Goal: Task Accomplishment & Management: Complete application form

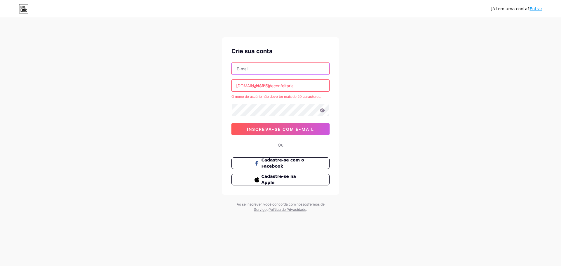
click at [251, 70] on input "text" at bounding box center [281, 69] width 98 height 12
type input "[EMAIL_ADDRESS][DOMAIN_NAME]"
click at [250, 84] on font "[DOMAIN_NAME]/" at bounding box center [253, 85] width 34 height 5
click at [203, 114] on div "Já tem uma conta? Entrar Crie sua conta [EMAIL_ADDRESS][DOMAIN_NAME] [DOMAIN_NA…" at bounding box center [280, 115] width 561 height 231
click at [301, 86] on input "sweethomeconfeitaria." at bounding box center [281, 86] width 98 height 12
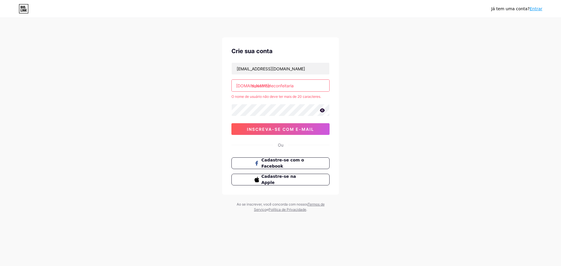
type input "sweethomeconfeitaria"
click at [390, 107] on div "Já tem uma conta? Entrar Crie sua conta [EMAIL_ADDRESS][DOMAIN_NAME] [DOMAIN_NA…" at bounding box center [280, 115] width 561 height 231
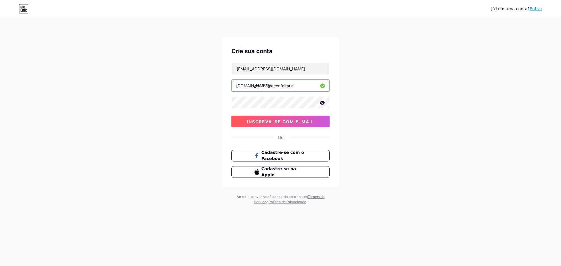
click at [322, 102] on icon at bounding box center [321, 103] width 5 height 4
click at [286, 123] on font "inscreva-se com e-mail" at bounding box center [280, 121] width 67 height 5
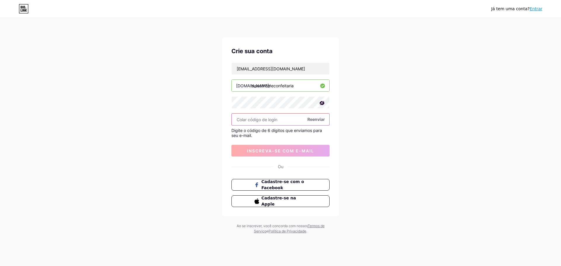
paste input "280940"
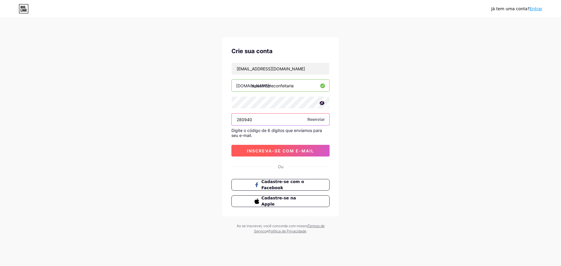
type input "280940"
click at [286, 152] on font "inscreva-se com e-mail" at bounding box center [280, 150] width 67 height 5
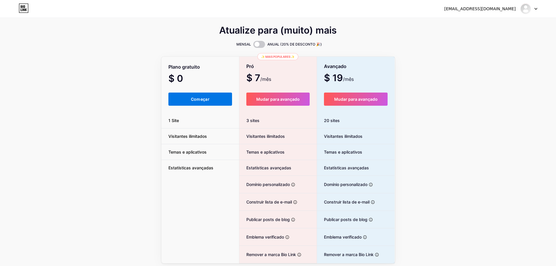
click at [194, 99] on font "Começar" at bounding box center [200, 99] width 19 height 5
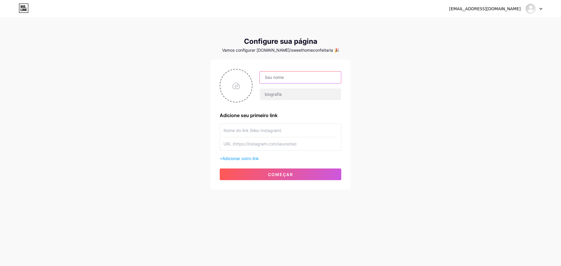
click at [286, 76] on input "text" at bounding box center [300, 78] width 81 height 12
click at [247, 131] on input "text" at bounding box center [280, 130] width 114 height 13
click at [275, 74] on input "text" at bounding box center [300, 78] width 81 height 12
type input "D"
type input "Sweet Home - Confeitaria"
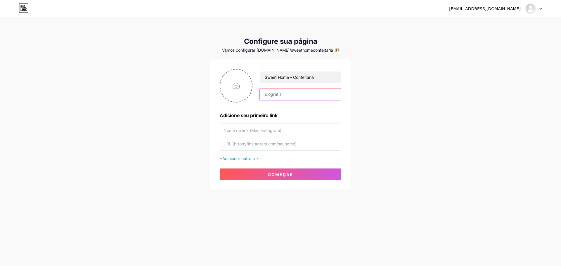
click at [312, 93] on input "text" at bounding box center [300, 94] width 81 height 12
click at [242, 86] on input "file" at bounding box center [236, 86] width 32 height 32
type input "C:\fakepath\SWEET HOME (Post para Instagram (45)).jpg"
click at [251, 129] on input "text" at bounding box center [280, 130] width 114 height 13
click at [258, 131] on input "text" at bounding box center [280, 130] width 114 height 13
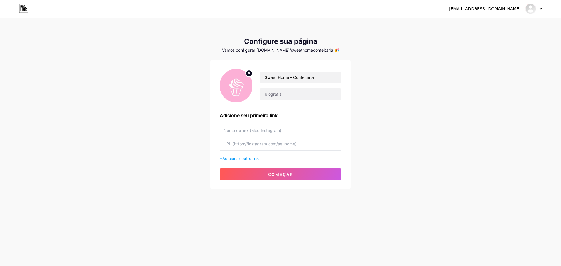
paste input "sweethome.confeitaria"
type input "sweethome.confeitaria"
click at [266, 147] on input "text" at bounding box center [280, 143] width 114 height 13
click at [270, 144] on input "text" at bounding box center [280, 143] width 114 height 13
paste input "[URL][DOMAIN_NAME][DOMAIN_NAME]"
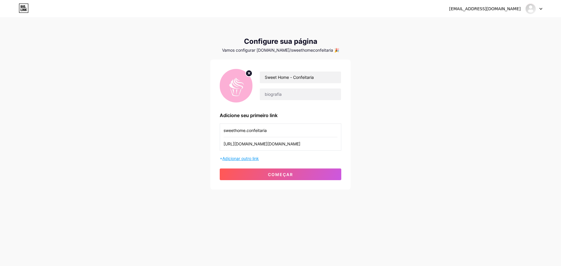
type input "[URL][DOMAIN_NAME][DOMAIN_NAME]"
click at [239, 159] on font "Adicionar outro link" at bounding box center [240, 158] width 37 height 5
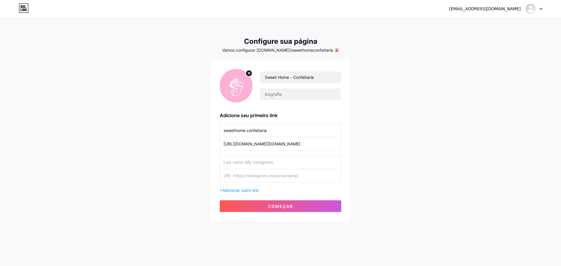
click at [245, 131] on input "sweethome.confeitaria" at bounding box center [280, 130] width 114 height 13
click at [245, 131] on input "Delivery" at bounding box center [280, 130] width 114 height 13
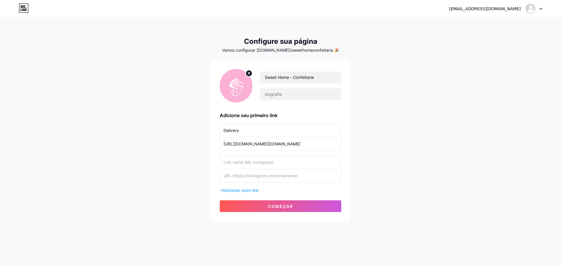
click at [253, 131] on input "Delivery" at bounding box center [280, 130] width 114 height 13
drag, startPoint x: 249, startPoint y: 131, endPoint x: 196, endPoint y: 129, distance: 53.2
click at [196, 129] on div "[EMAIL_ADDRESS][DOMAIN_NAME] Painel Sair Configure sua página Vamos configurar …" at bounding box center [280, 120] width 561 height 240
type input "C"
type input "CARDÁPIO DIGITAL"
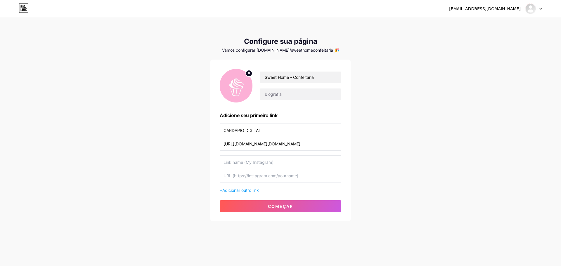
click at [263, 143] on input "[URL][DOMAIN_NAME][DOMAIN_NAME]" at bounding box center [280, 143] width 114 height 13
click at [402, 110] on div "[EMAIL_ADDRESS][DOMAIN_NAME] Painel Sair Configure sua página Vamos configurar …" at bounding box center [280, 120] width 561 height 240
click at [244, 162] on input "text" at bounding box center [280, 162] width 114 height 13
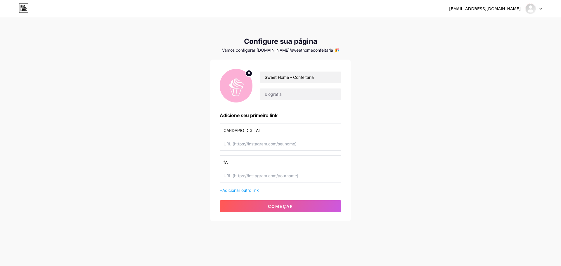
type input "f"
type input "Fale conosco"
click at [277, 146] on input "text" at bounding box center [280, 143] width 114 height 13
paste input "[URL]"
type input "[URL]"
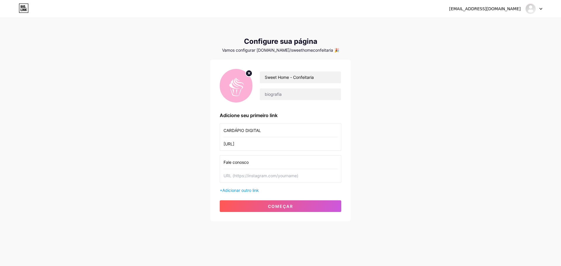
click at [256, 177] on input "text" at bounding box center [280, 175] width 114 height 13
paste input "[URL][DOMAIN_NAME]"
type input "[URL][DOMAIN_NAME]"
click at [274, 206] on font "começar" at bounding box center [280, 206] width 25 height 5
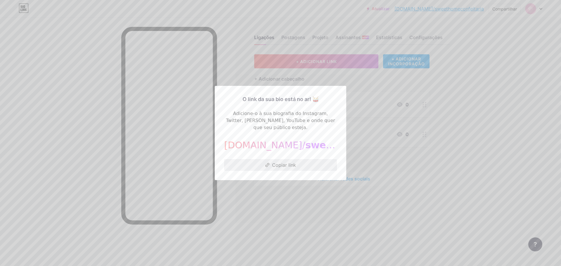
click at [279, 163] on font "Copiar link" at bounding box center [284, 165] width 24 height 6
click at [272, 164] on button "Copiar link" at bounding box center [280, 165] width 113 height 12
click at [334, 91] on div "O link da sua bio está no ar! 🥁 Adicione-o à sua biografia do Instagram, Twitte…" at bounding box center [280, 133] width 131 height 94
click at [484, 88] on div at bounding box center [280, 133] width 561 height 266
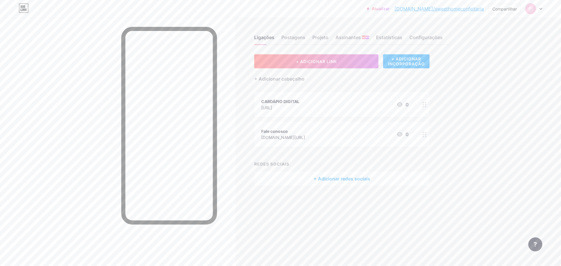
click at [345, 179] on font "+ Adicionar redes sociais" at bounding box center [341, 179] width 57 height 6
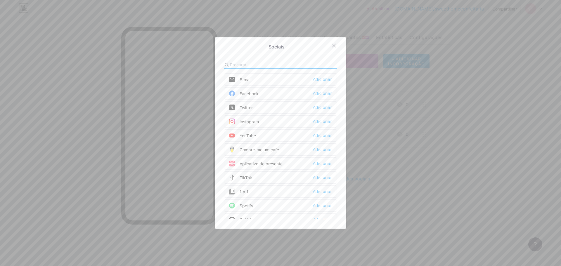
click at [250, 120] on font "Instagram" at bounding box center [248, 121] width 19 height 5
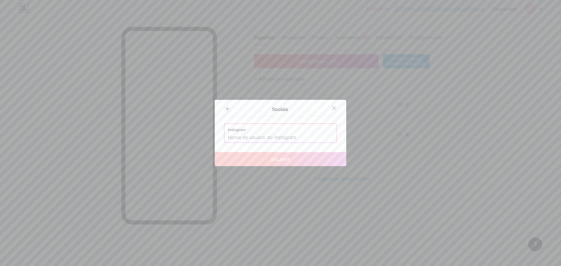
click at [256, 136] on input "text" at bounding box center [280, 138] width 105 height 10
paste input "[URL][DOMAIN_NAME][DOMAIN_NAME]"
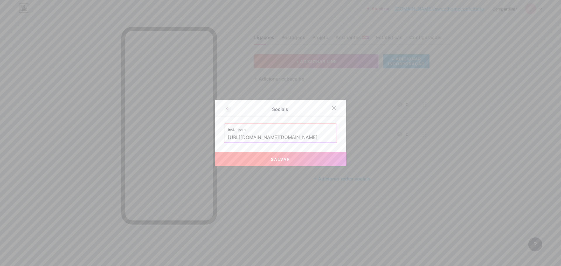
click at [261, 158] on button "Salvar" at bounding box center [280, 159] width 131 height 14
type input "[URL][DOMAIN_NAME][DOMAIN_NAME][DOMAIN_NAME]"
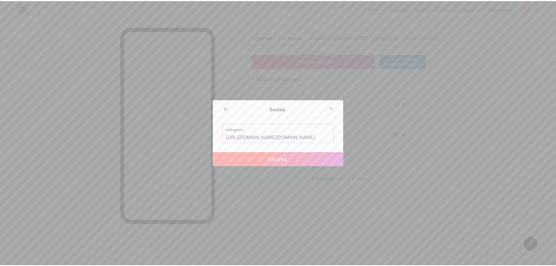
scroll to position [0, 0]
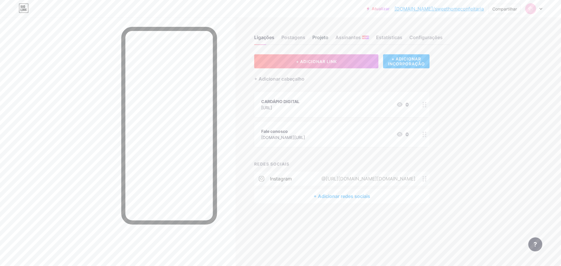
click at [319, 37] on font "Projeto" at bounding box center [320, 37] width 16 height 6
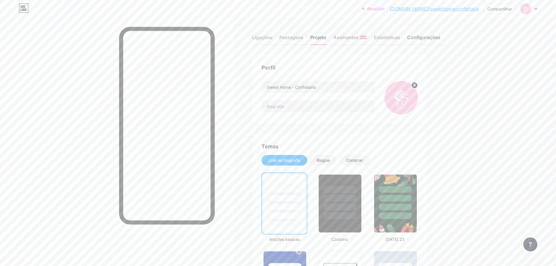
click at [427, 41] on div "Configurações" at bounding box center [423, 39] width 33 height 11
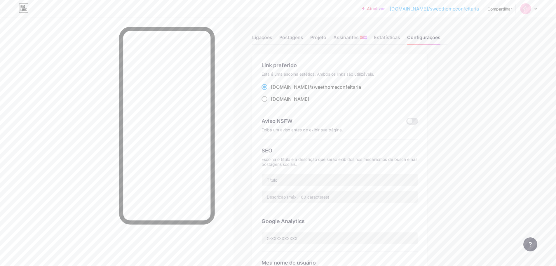
click at [268, 98] on span at bounding box center [265, 99] width 6 height 6
click at [271, 103] on input "[DOMAIN_NAME] ​" at bounding box center [273, 105] width 4 height 4
radio input "true"
click at [310, 98] on font "[DOMAIN_NAME]" at bounding box center [290, 99] width 39 height 6
click at [275, 103] on input "[DOMAIN_NAME] ​" at bounding box center [273, 105] width 4 height 4
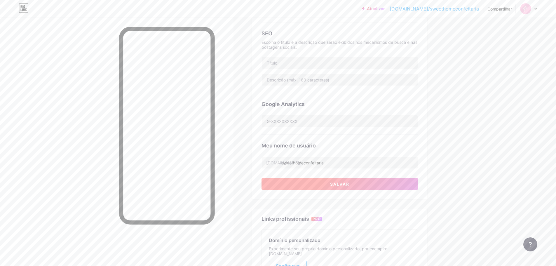
scroll to position [117, 0]
click at [358, 186] on button "Salvar" at bounding box center [340, 184] width 157 height 12
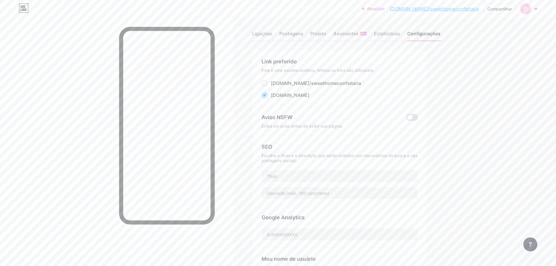
scroll to position [0, 0]
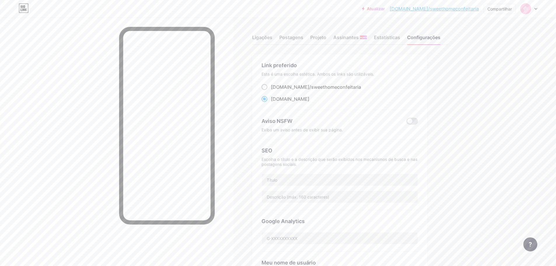
click at [283, 84] on div "[DOMAIN_NAME]/ sweethomeconfeitaria" at bounding box center [316, 87] width 90 height 7
click at [275, 91] on input "[DOMAIN_NAME]/ sweethomeconfeitaria" at bounding box center [273, 93] width 4 height 4
radio input "true"
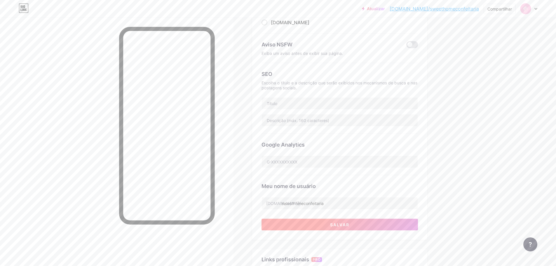
scroll to position [117, 0]
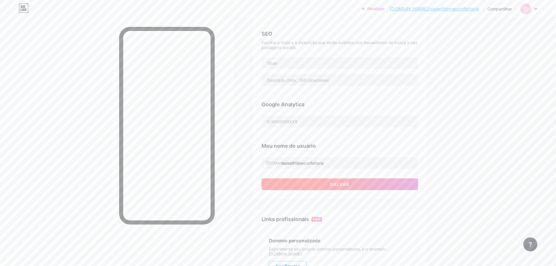
click at [331, 188] on button "Salvar" at bounding box center [340, 184] width 157 height 12
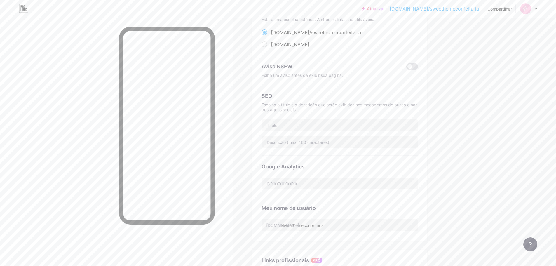
scroll to position [0, 0]
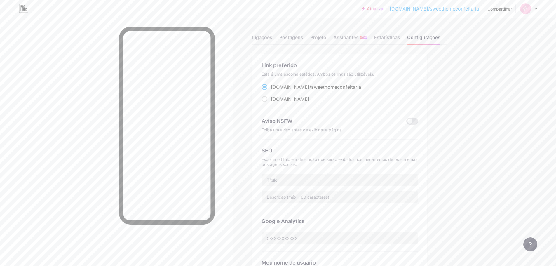
click at [385, 6] on font "Atualizar" at bounding box center [376, 8] width 18 height 5
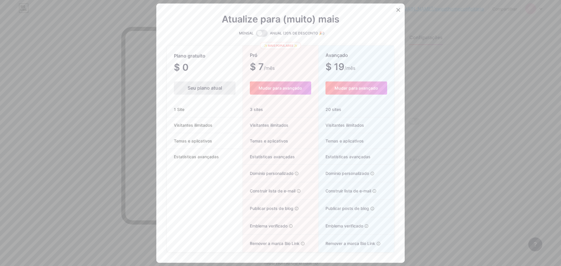
click at [453, 54] on div at bounding box center [280, 133] width 561 height 266
